Goal: Check status

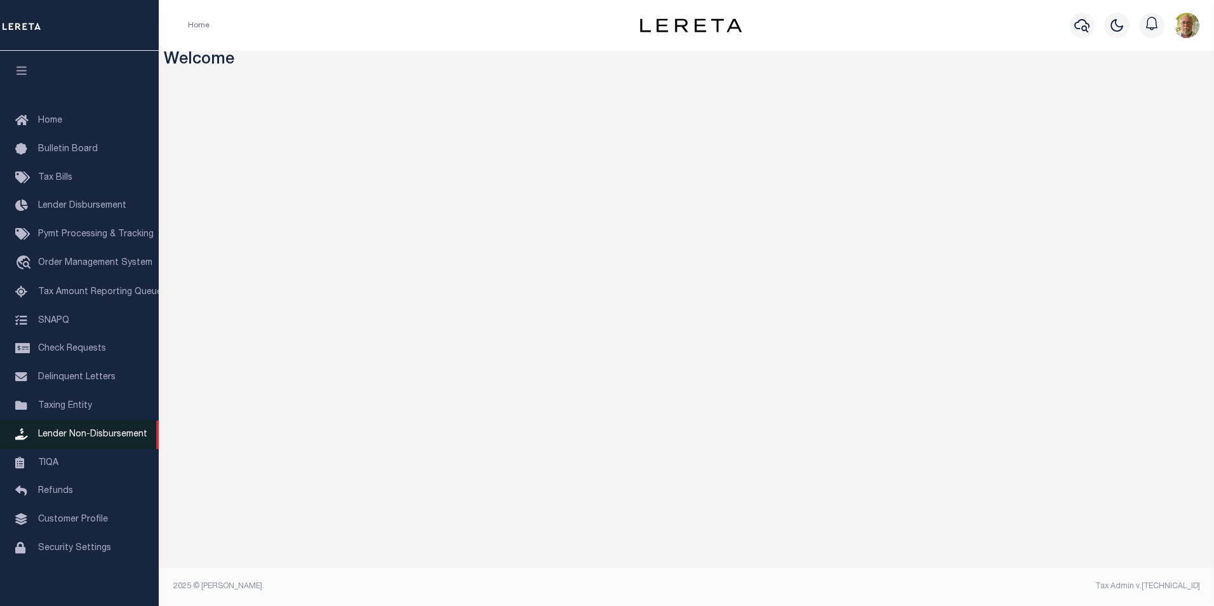
click at [99, 436] on span "Lender Non-Disbursement" at bounding box center [92, 434] width 109 height 9
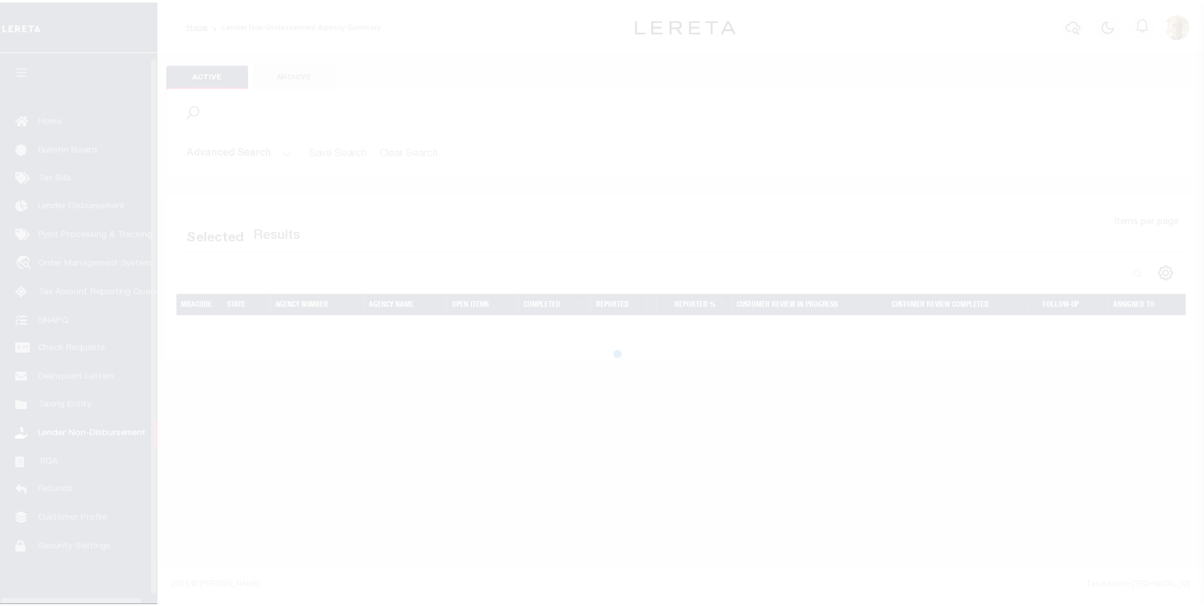
scroll to position [13, 0]
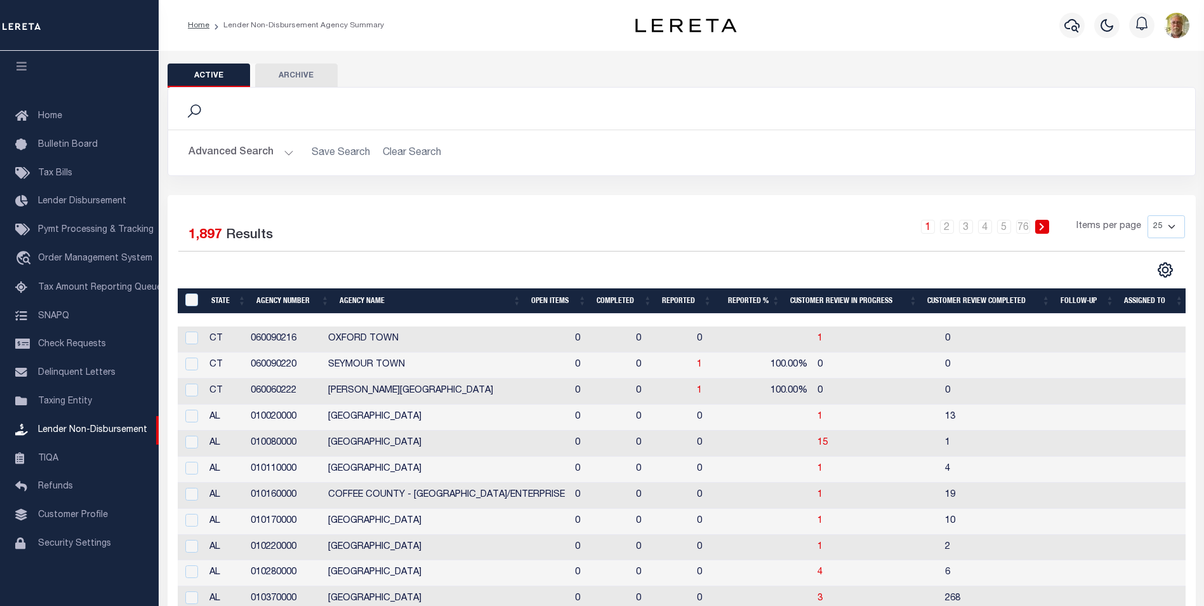
click at [287, 151] on button "Advanced Search" at bounding box center [241, 152] width 105 height 25
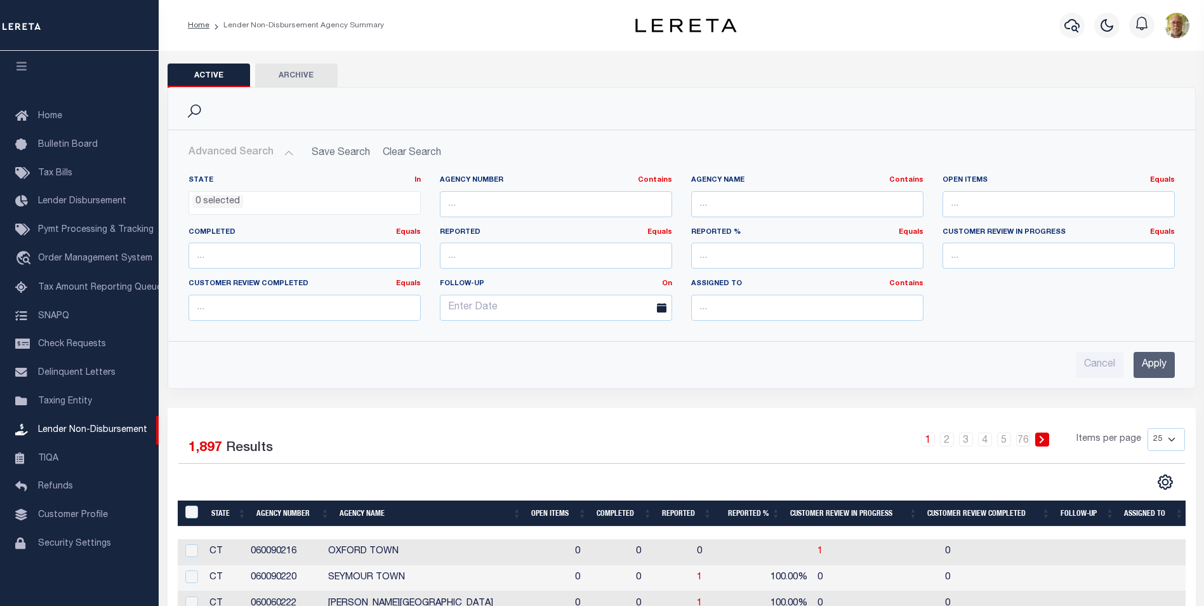
click at [1152, 363] on input "Apply" at bounding box center [1154, 365] width 41 height 26
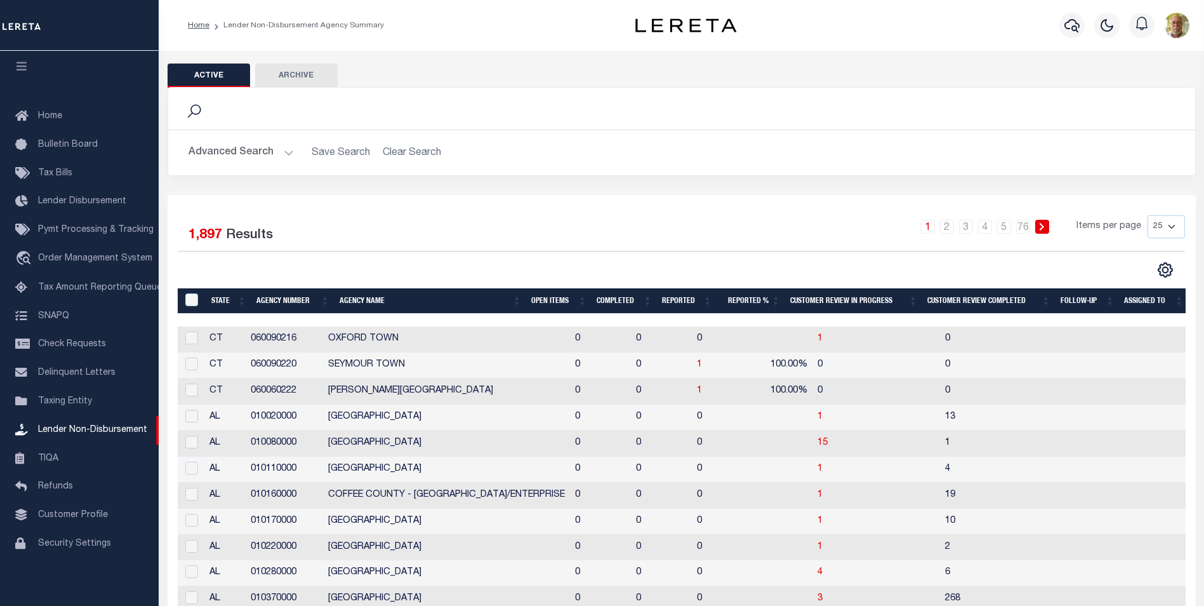
click at [542, 298] on th "Open Items" at bounding box center [558, 301] width 65 height 26
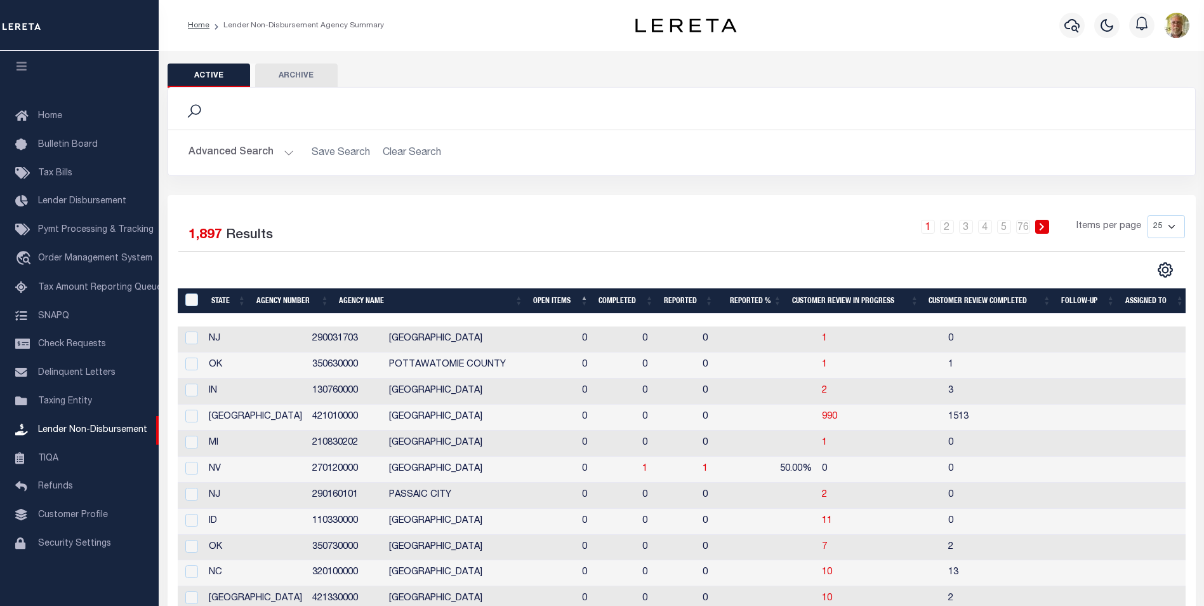
click at [542, 298] on th "Open Items" at bounding box center [560, 301] width 65 height 26
